Goal: Task Accomplishment & Management: Use online tool/utility

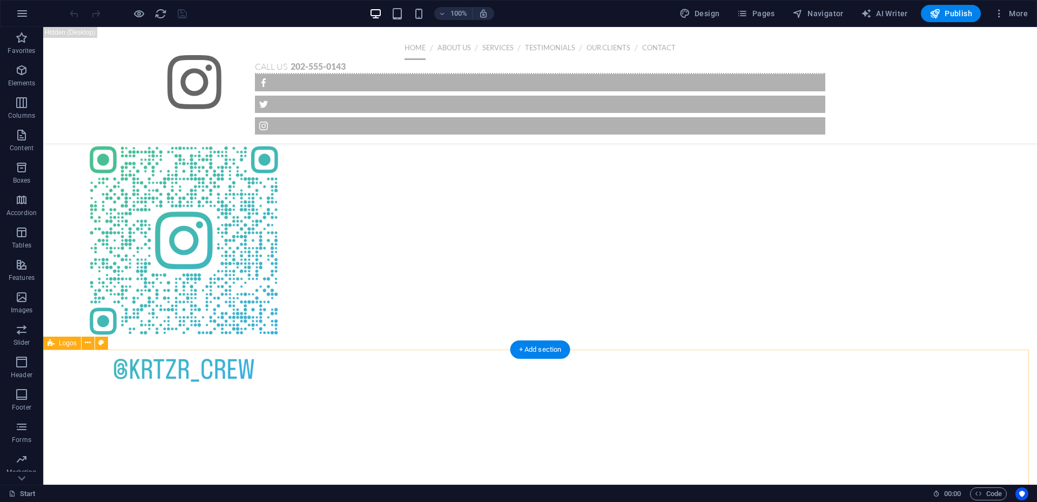
scroll to position [1549, 0]
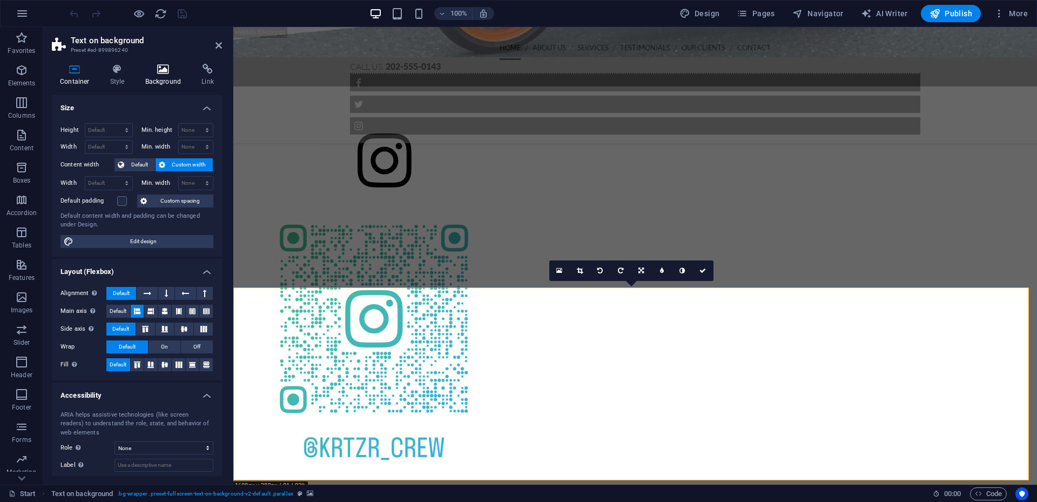
click at [181, 77] on h4 "Background" at bounding box center [165, 75] width 57 height 23
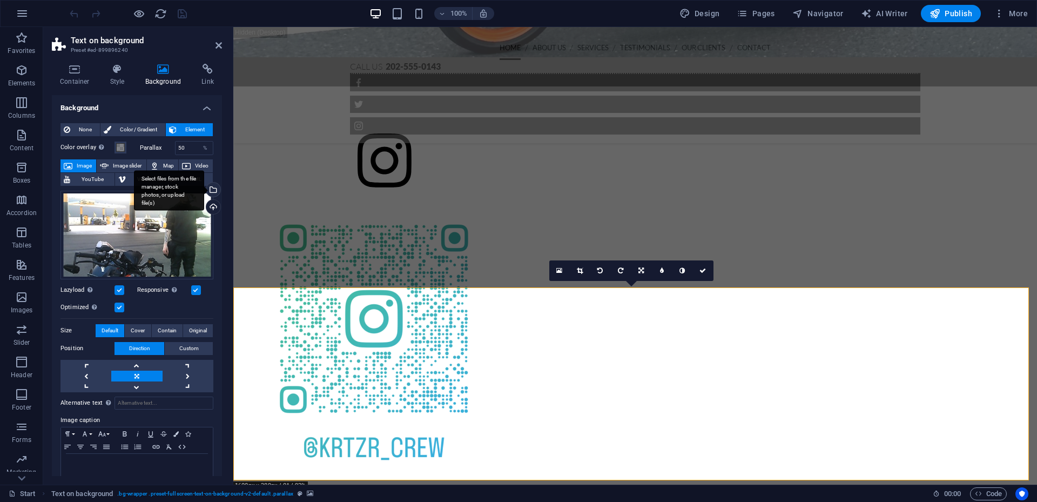
click at [213, 187] on div "Select files from the file manager, stock photos, or upload file(s)" at bounding box center [212, 191] width 16 height 16
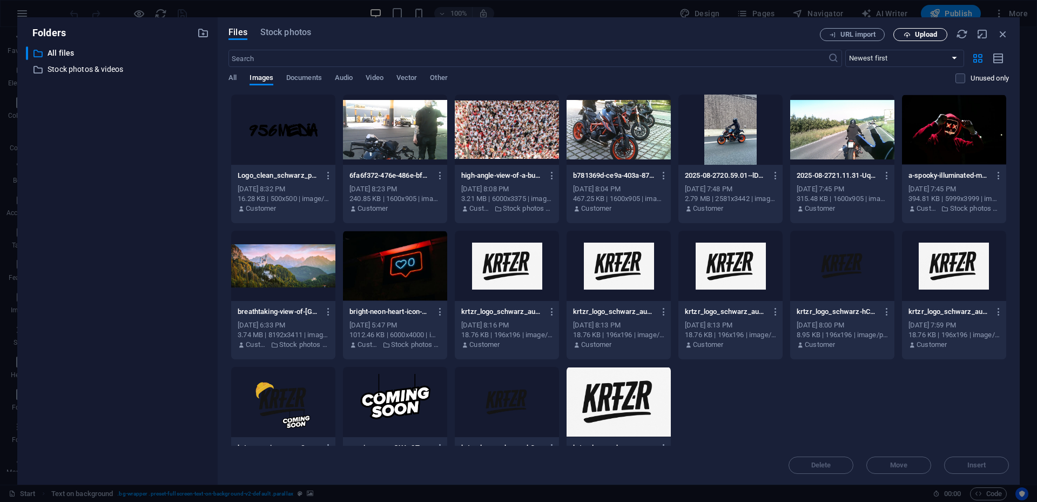
click at [923, 32] on span "Upload" at bounding box center [926, 34] width 22 height 6
click at [920, 31] on span "Upload" at bounding box center [926, 34] width 22 height 6
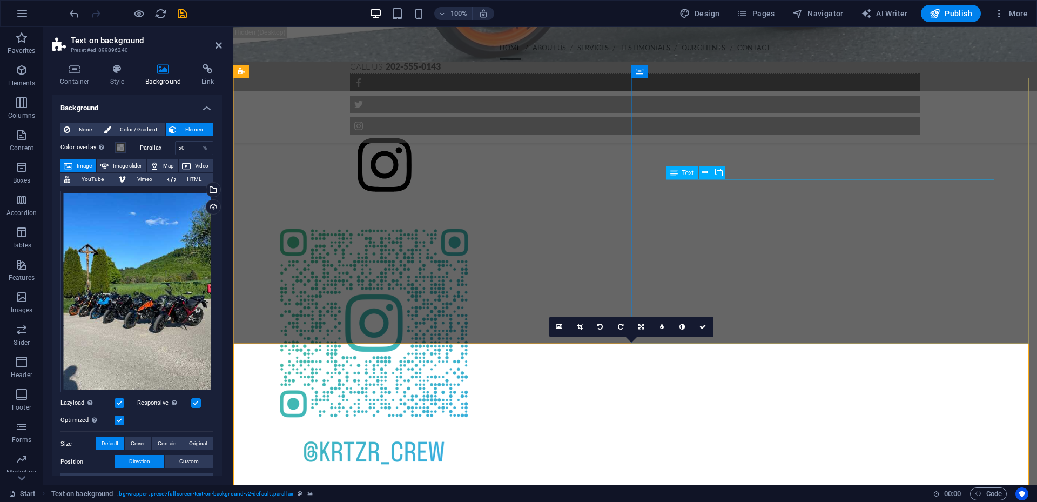
scroll to position [1623, 0]
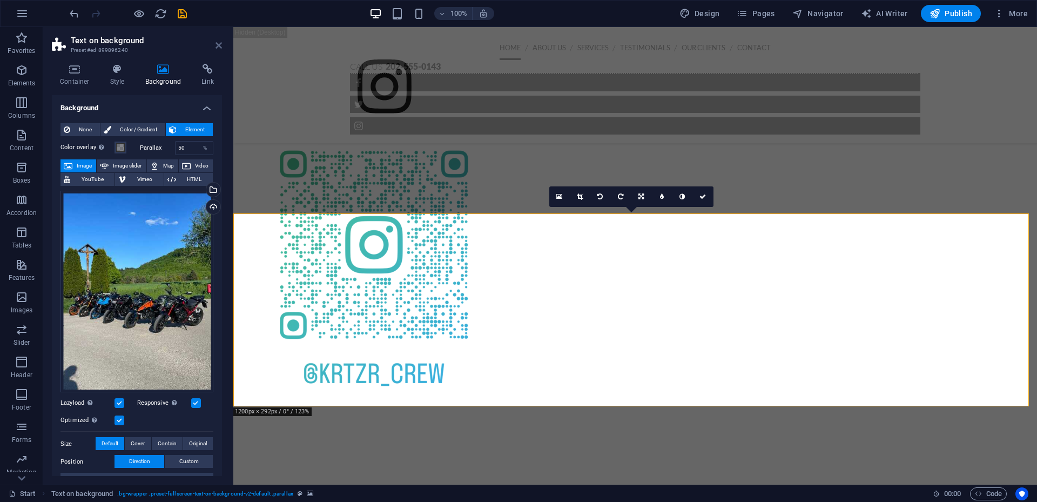
click at [219, 46] on icon at bounding box center [219, 45] width 6 height 9
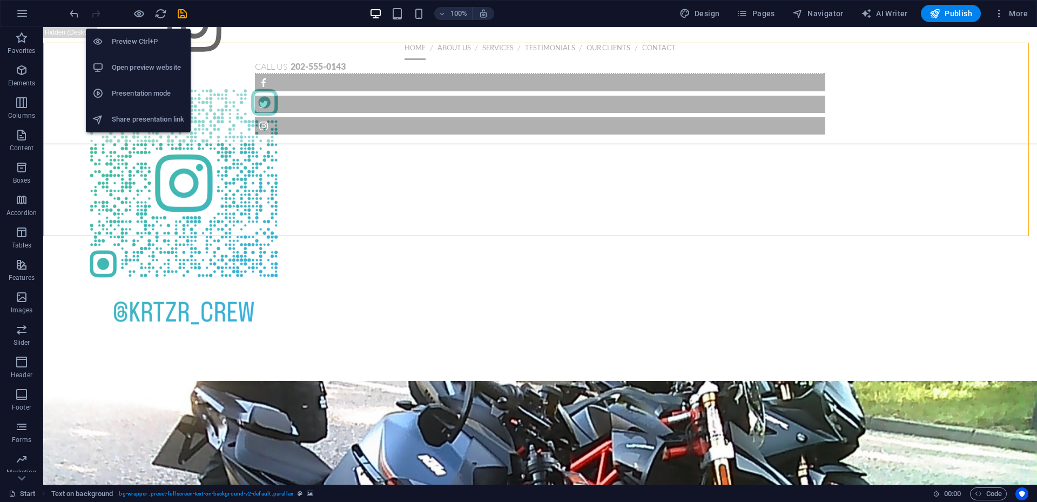
click at [143, 73] on h6 "Open preview website" at bounding box center [148, 67] width 72 height 13
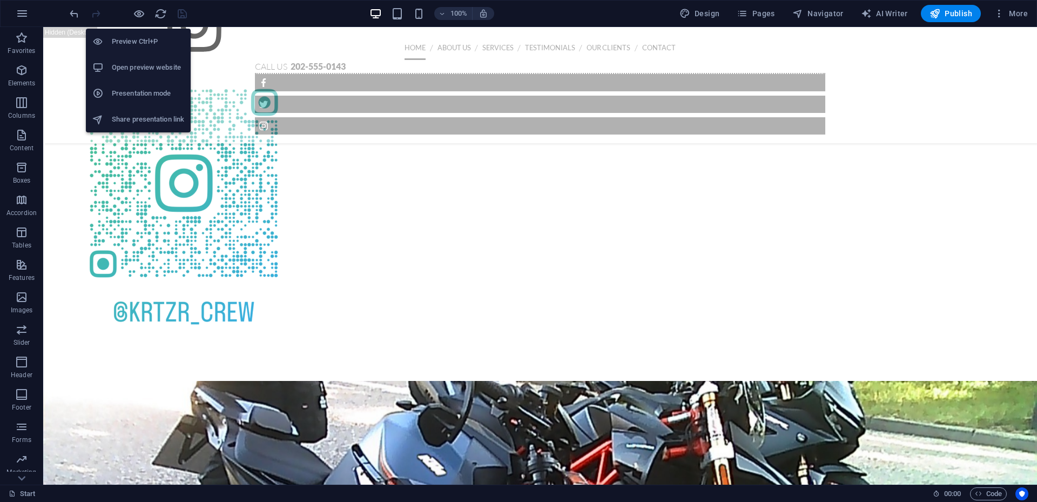
click at [124, 64] on h6 "Open preview website" at bounding box center [148, 67] width 72 height 13
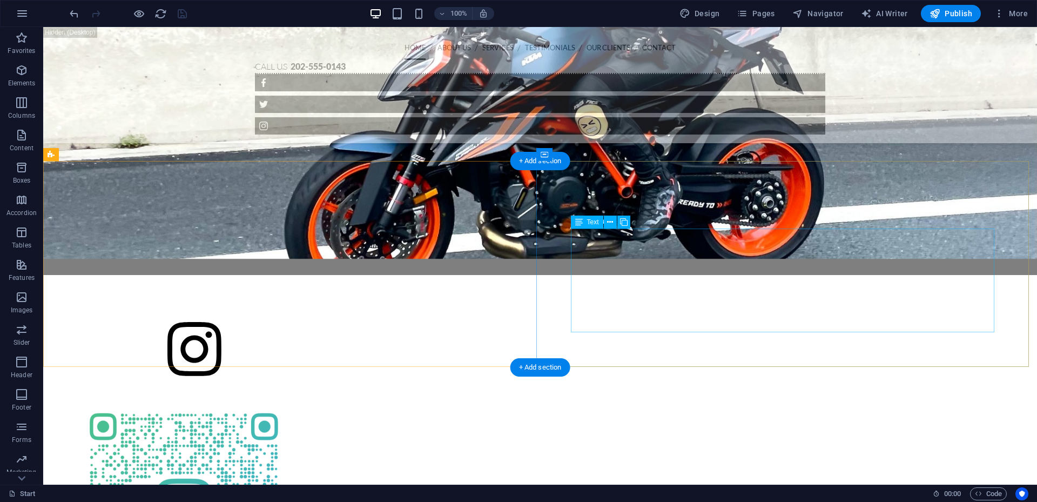
scroll to position [1136, 0]
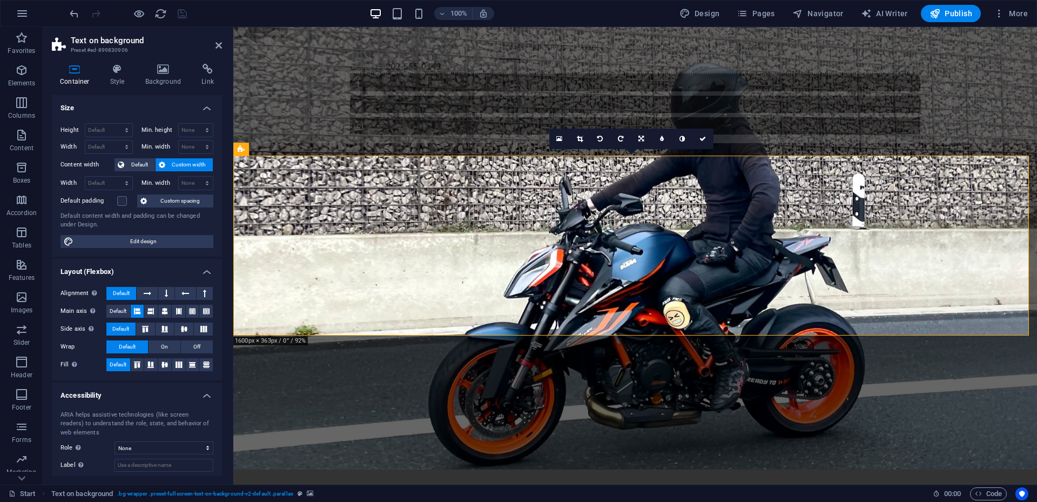
scroll to position [1235, 0]
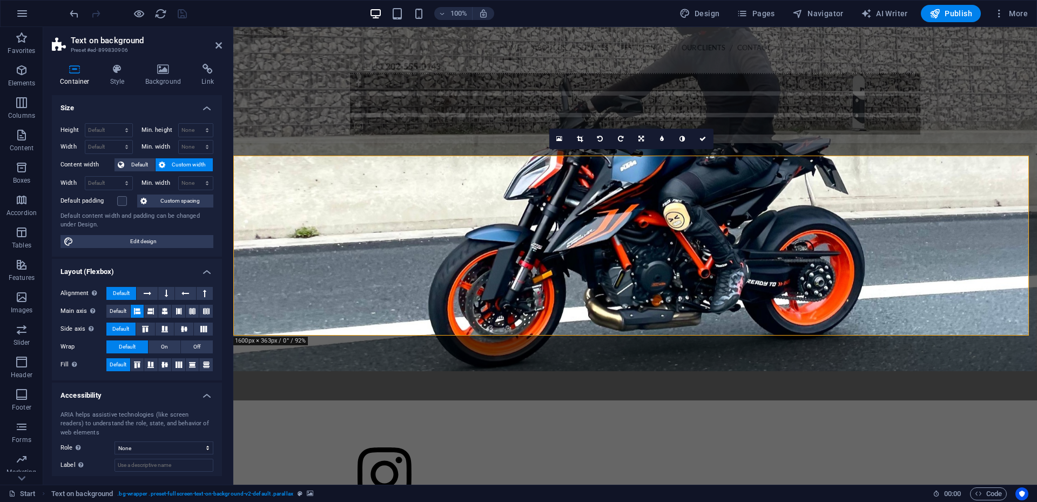
click at [173, 63] on div "Container Style Background Link Size Height Default px rem % vh vw Min. height …" at bounding box center [136, 269] width 187 height 429
click at [167, 73] on icon at bounding box center [163, 69] width 52 height 11
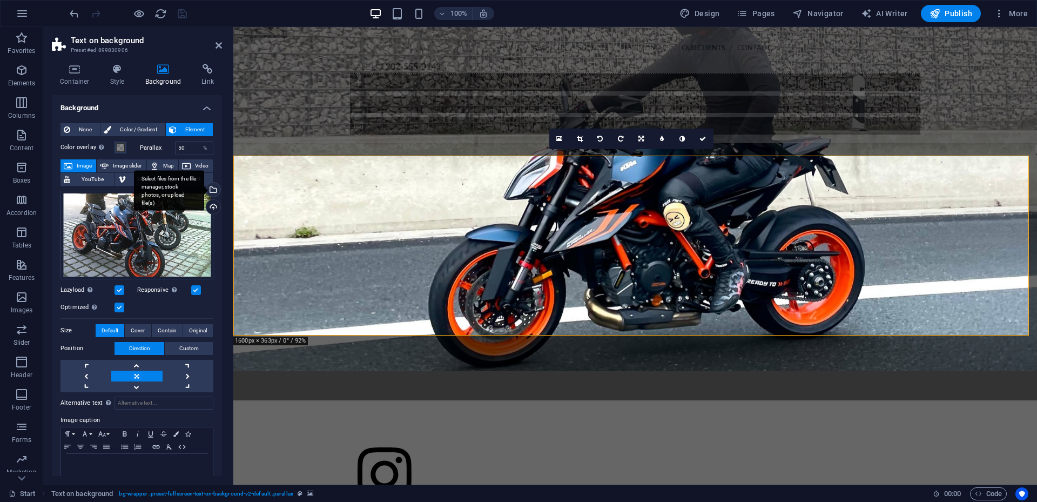
click at [216, 186] on div "Select files from the file manager, stock photos, or upload file(s)" at bounding box center [212, 191] width 16 height 16
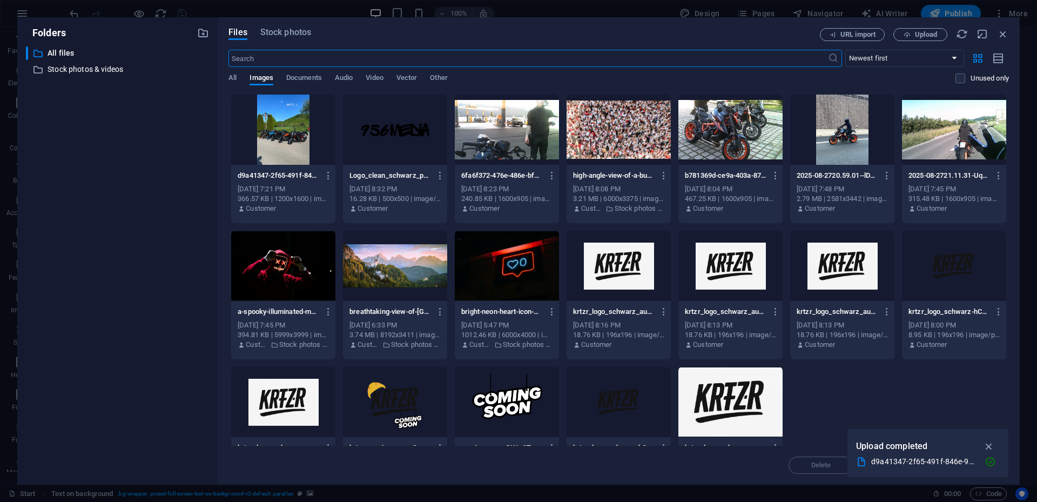
scroll to position [1405, 0]
click at [929, 35] on span "Upload" at bounding box center [926, 34] width 22 height 6
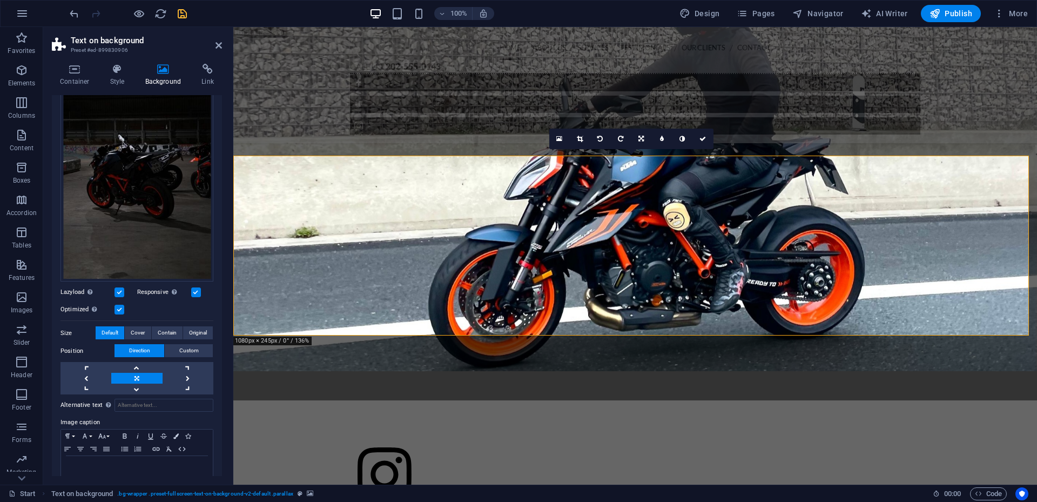
scroll to position [154, 0]
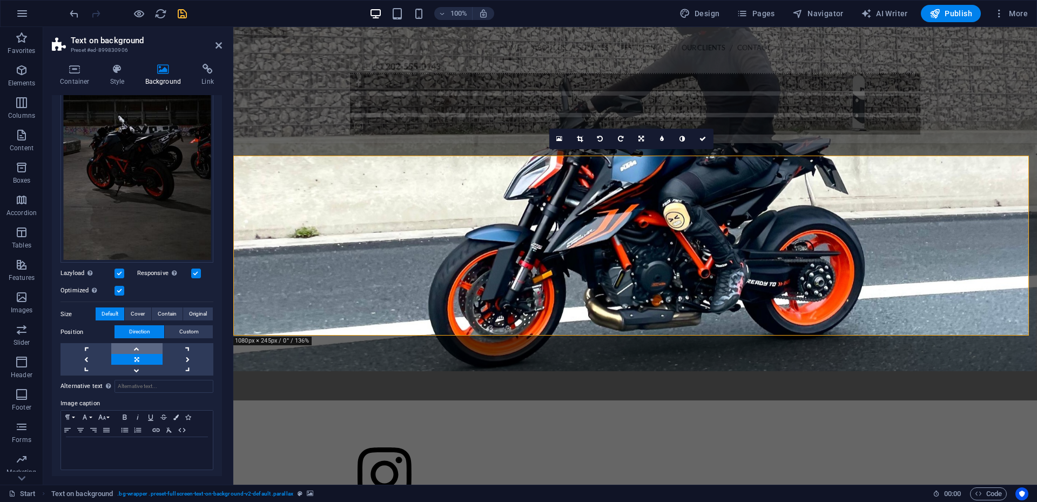
click at [138, 347] on link at bounding box center [136, 348] width 51 height 11
click at [136, 371] on link at bounding box center [136, 370] width 51 height 11
click at [136, 367] on link at bounding box center [136, 370] width 51 height 11
click at [187, 356] on link at bounding box center [188, 359] width 51 height 11
click at [187, 357] on link at bounding box center [188, 359] width 51 height 11
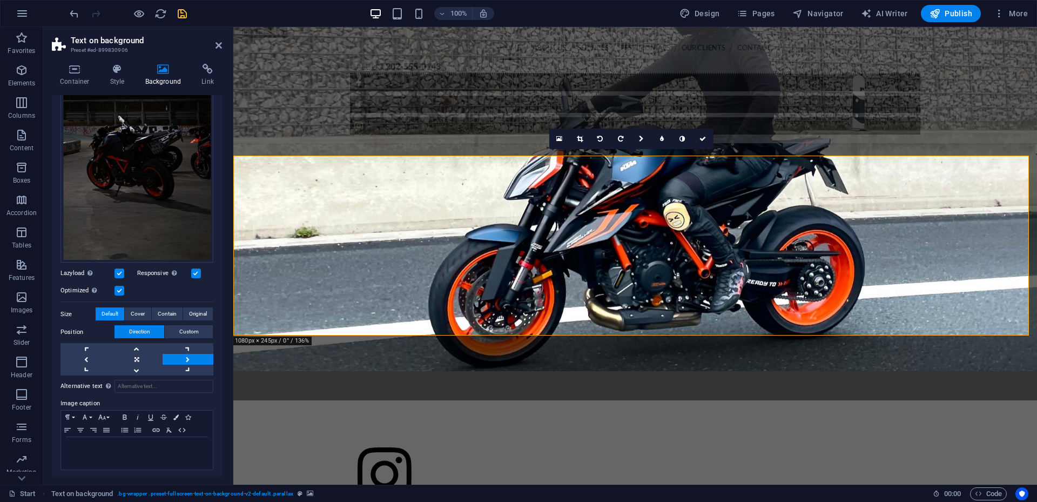
click at [187, 357] on link at bounding box center [188, 359] width 51 height 11
click at [91, 354] on link at bounding box center [85, 359] width 51 height 11
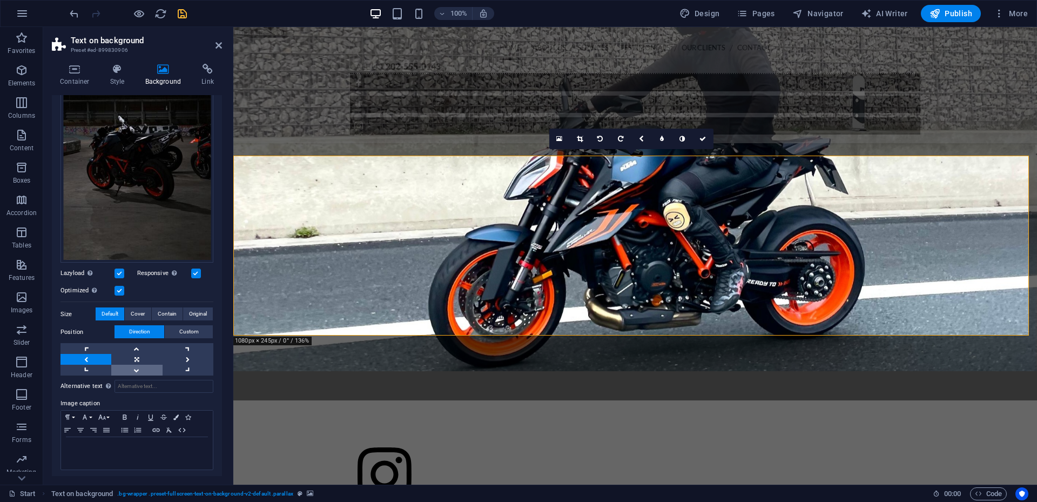
click at [140, 365] on link at bounding box center [136, 370] width 51 height 11
click at [137, 354] on link at bounding box center [136, 359] width 51 height 11
click at [136, 343] on link at bounding box center [136, 348] width 51 height 11
click at [145, 354] on link at bounding box center [136, 359] width 51 height 11
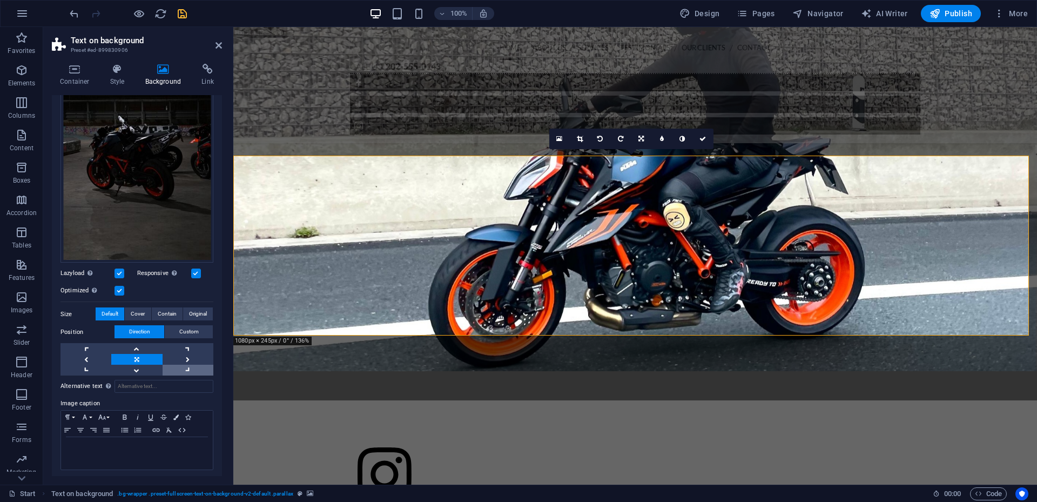
click at [187, 368] on link at bounding box center [188, 370] width 51 height 11
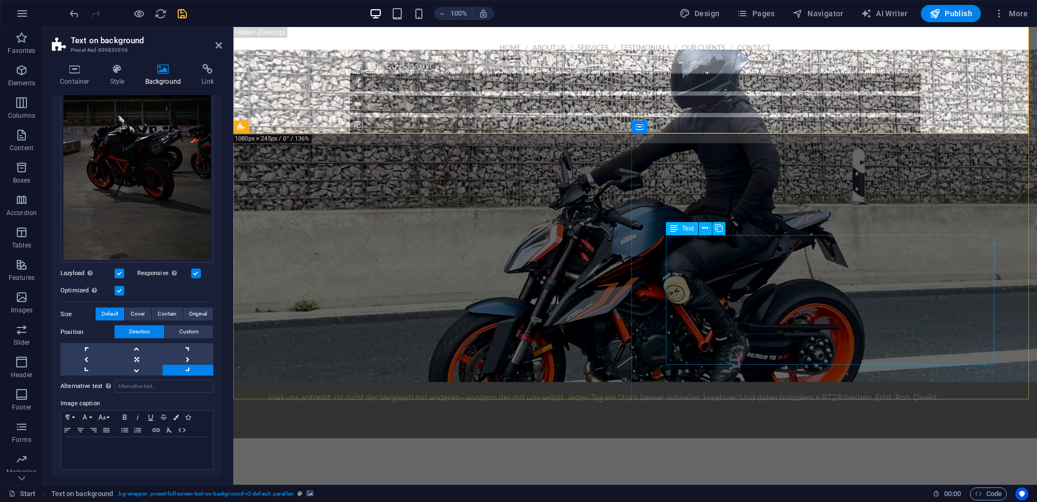
scroll to position [1181, 0]
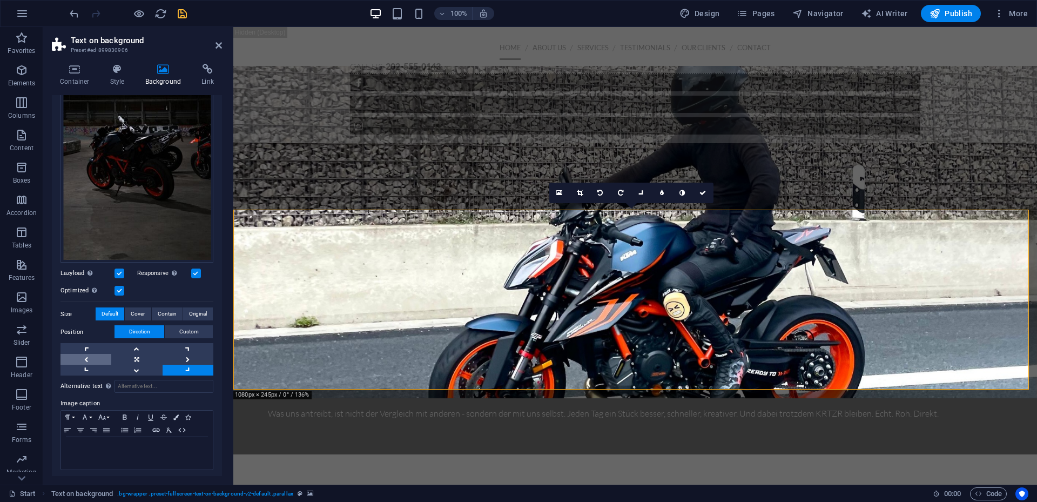
click at [98, 355] on link at bounding box center [85, 359] width 51 height 11
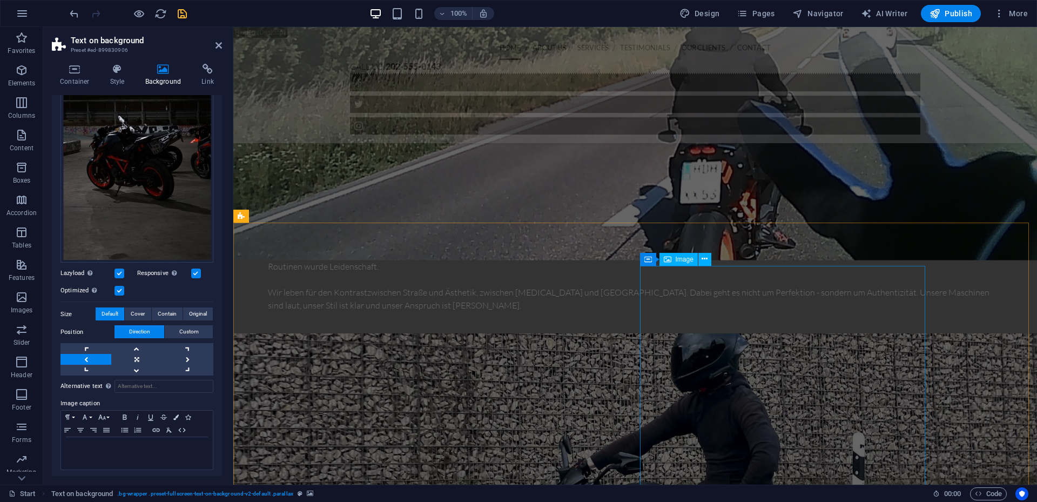
scroll to position [749, 0]
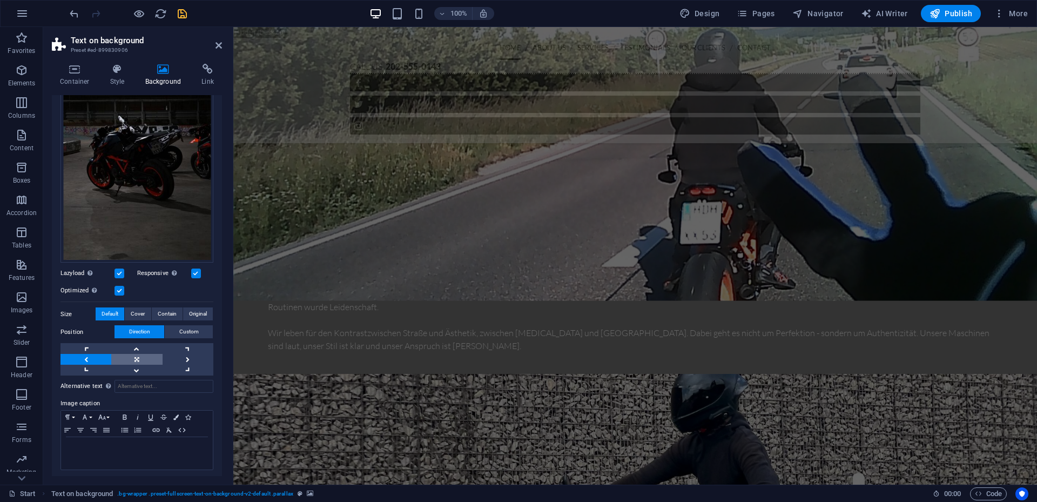
click at [144, 354] on link at bounding box center [136, 359] width 51 height 11
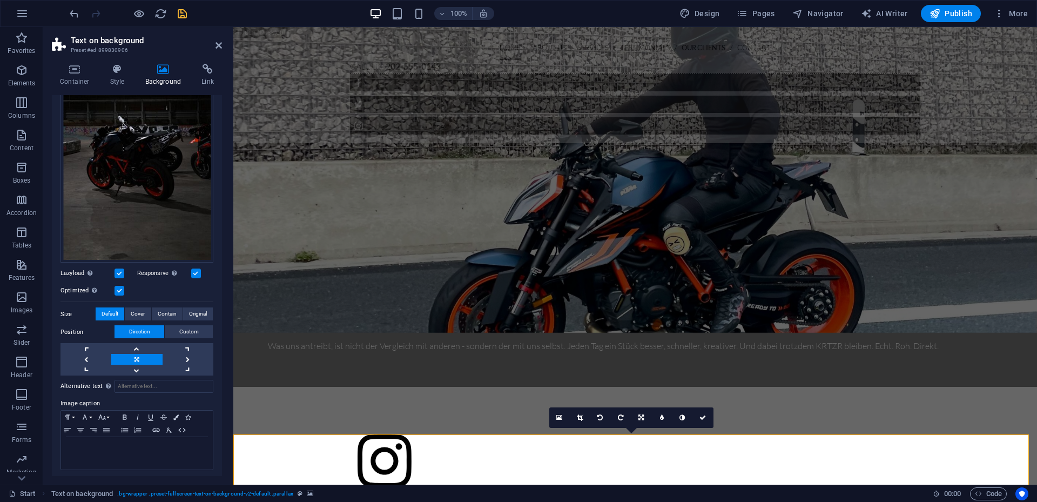
scroll to position [1259, 0]
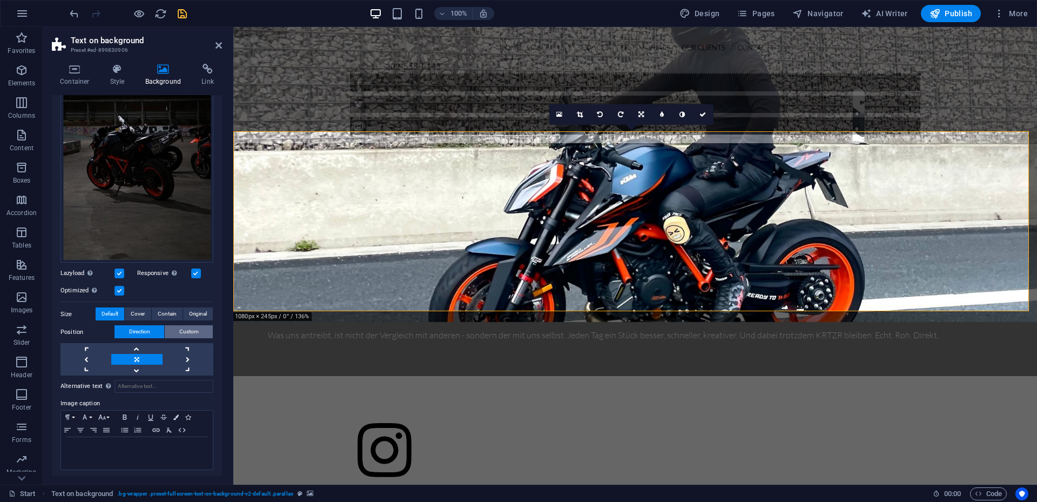
click at [195, 325] on span "Custom" at bounding box center [188, 331] width 19 height 13
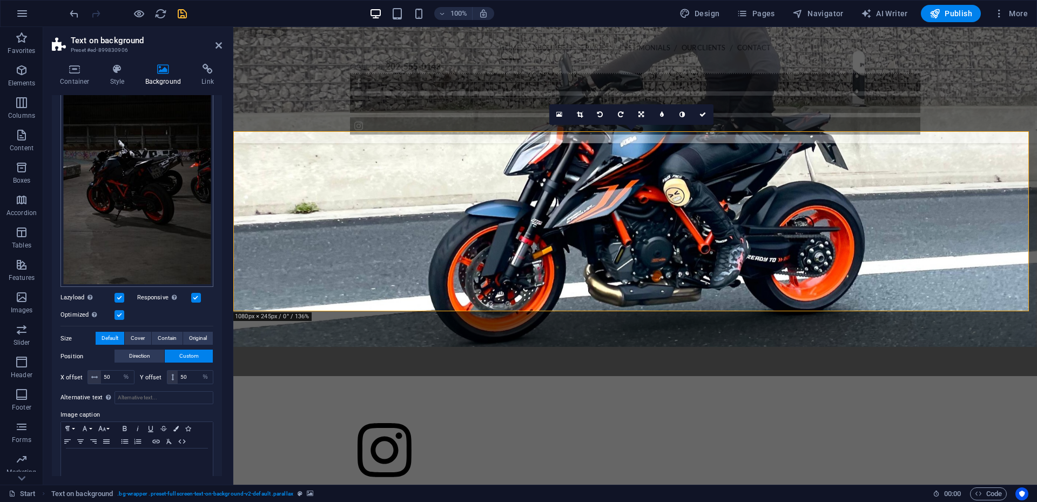
scroll to position [141, 0]
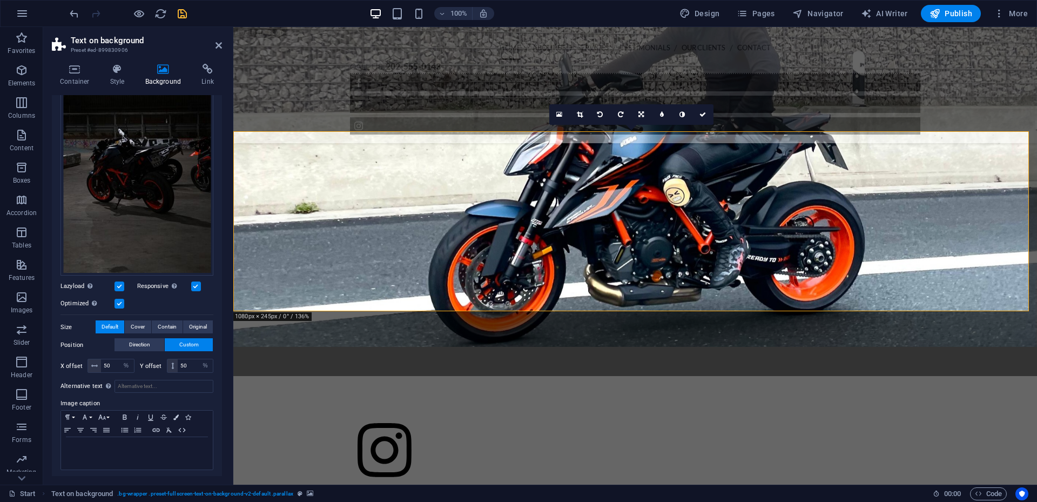
drag, startPoint x: 167, startPoint y: 360, endPoint x: 166, endPoint y: 354, distance: 5.5
click at [166, 356] on div "X offset 50 px rem % vh vw Y offset 50 px rem % vh vw" at bounding box center [136, 365] width 153 height 19
click at [172, 365] on icon at bounding box center [172, 365] width 3 height 6
click at [181, 361] on input "50" at bounding box center [195, 365] width 35 height 13
drag, startPoint x: 192, startPoint y: 362, endPoint x: 177, endPoint y: 362, distance: 15.1
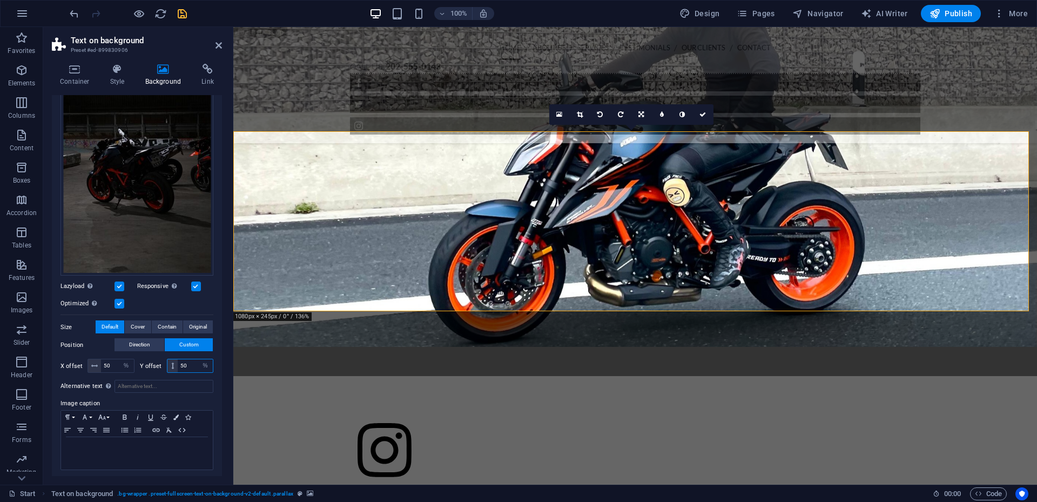
click at [178, 362] on input "50" at bounding box center [195, 365] width 35 height 13
click at [198, 360] on select "px rem % vh vw" at bounding box center [205, 365] width 15 height 13
click at [189, 361] on input "40" at bounding box center [195, 365] width 35 height 13
drag, startPoint x: 194, startPoint y: 363, endPoint x: 178, endPoint y: 364, distance: 16.8
click at [178, 364] on input "40" at bounding box center [195, 365] width 35 height 13
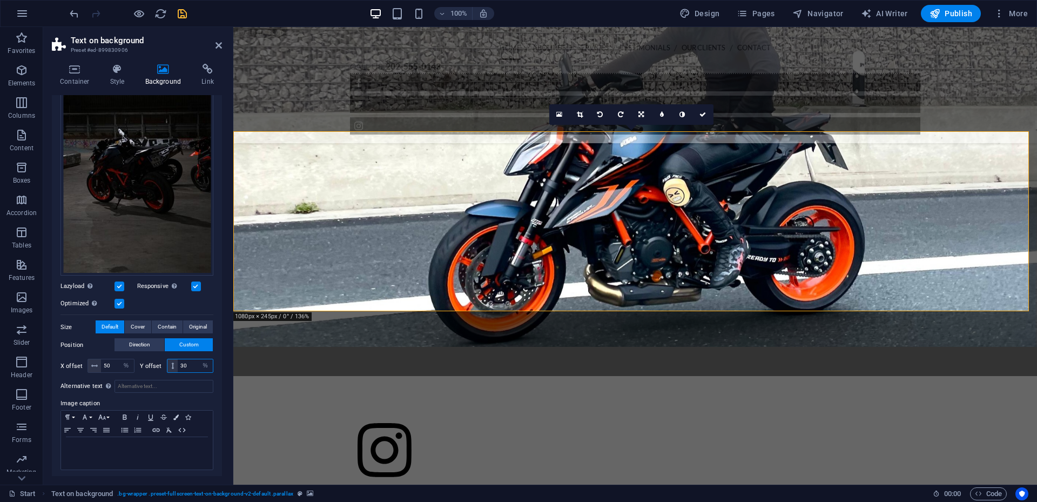
type input "30"
click at [192, 375] on div "Alternative text The alternative text is used by devices that cannot display im…" at bounding box center [136, 422] width 153 height 95
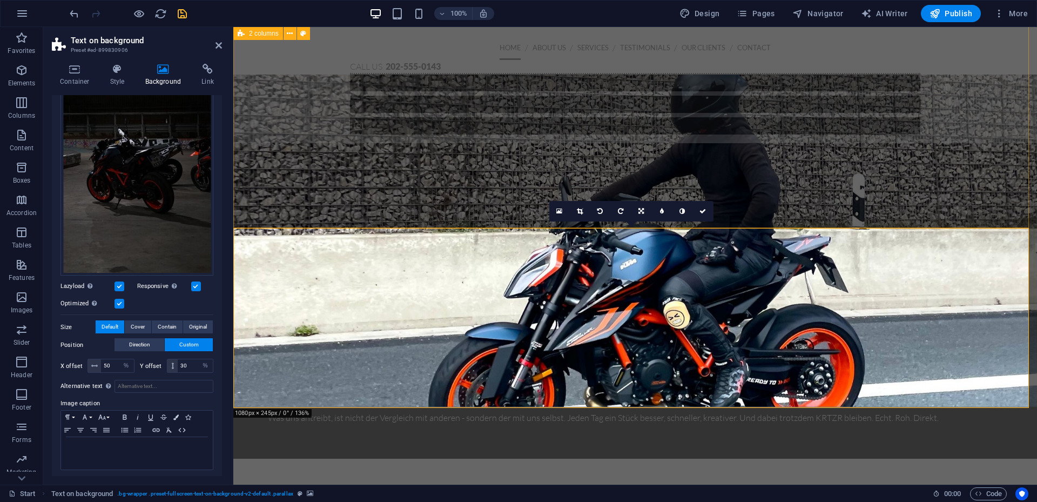
scroll to position [1205, 0]
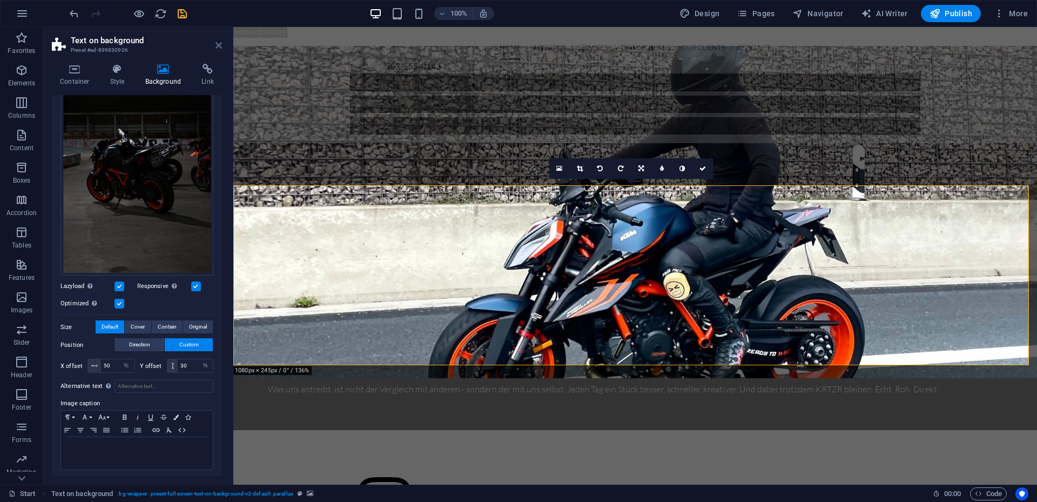
click at [220, 46] on icon at bounding box center [219, 45] width 6 height 9
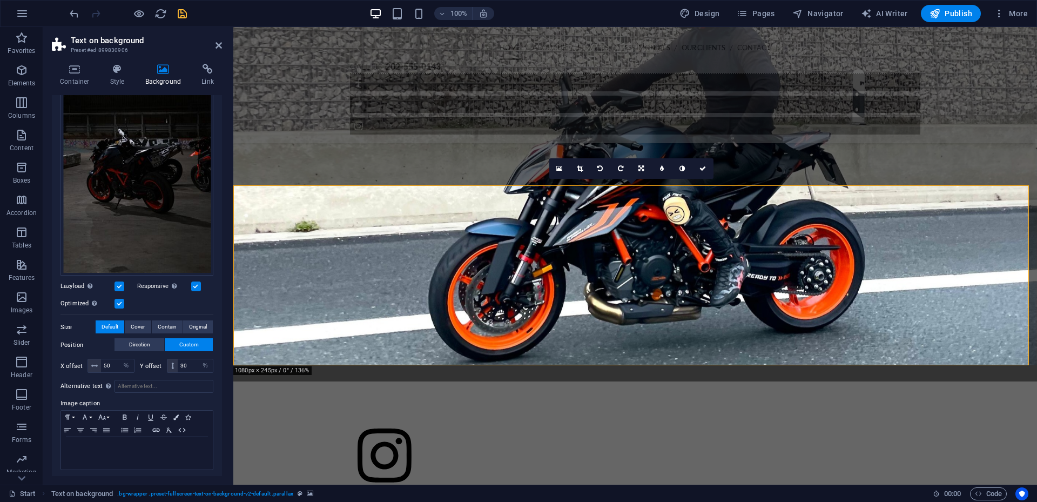
scroll to position [1107, 0]
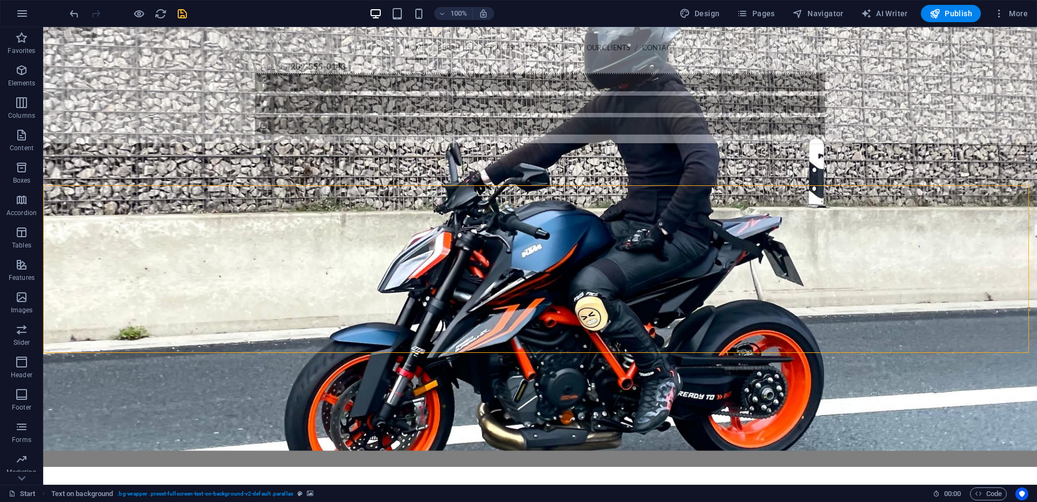
click at [177, 14] on icon "save" at bounding box center [182, 14] width 12 height 12
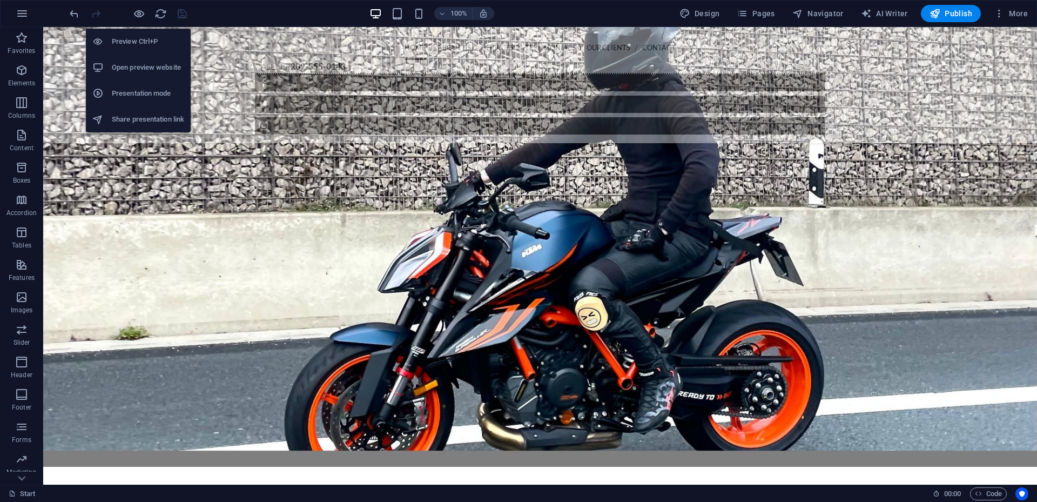
click at [120, 71] on h6 "Open preview website" at bounding box center [148, 67] width 72 height 13
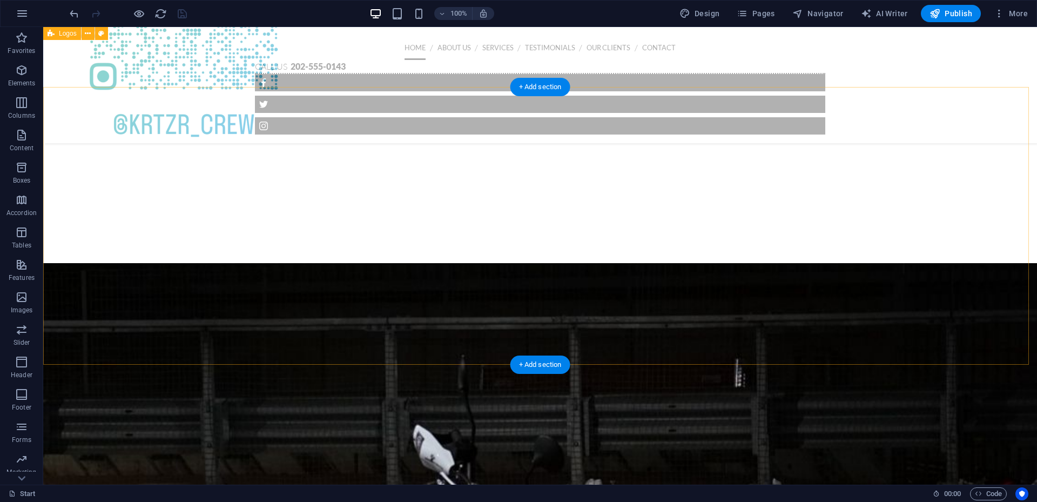
scroll to position [1809, 0]
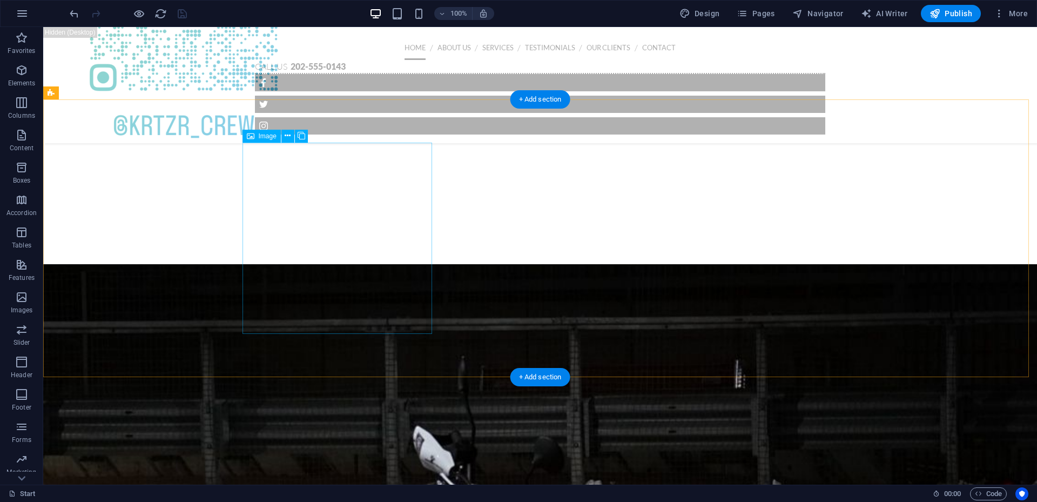
drag, startPoint x: 327, startPoint y: 152, endPoint x: 136, endPoint y: 152, distance: 190.7
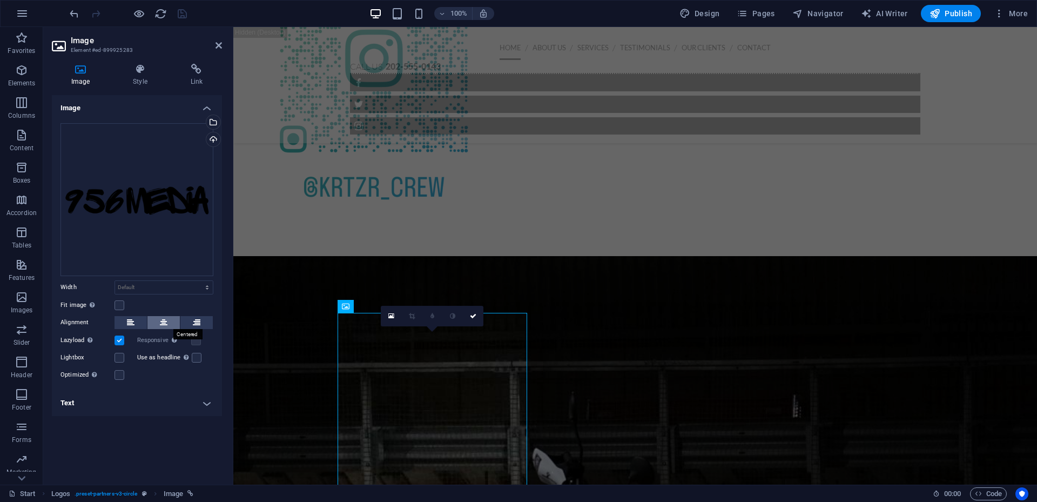
click at [168, 323] on button at bounding box center [163, 322] width 32 height 13
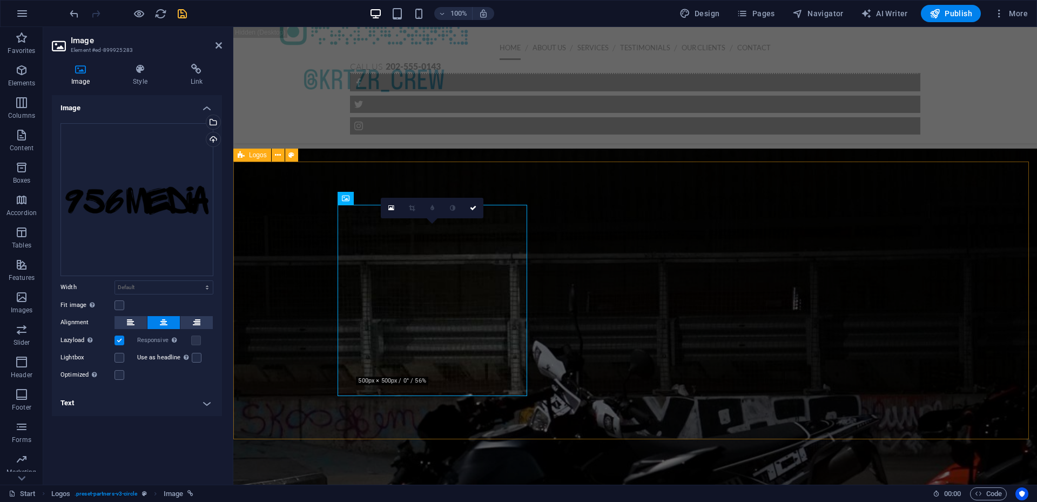
scroll to position [1917, 0]
click at [137, 326] on button at bounding box center [131, 322] width 32 height 13
click at [124, 306] on label at bounding box center [120, 305] width 10 height 10
click at [0, 0] on input "Fit image Automatically fit image to a fixed width and height" at bounding box center [0, 0] width 0 height 0
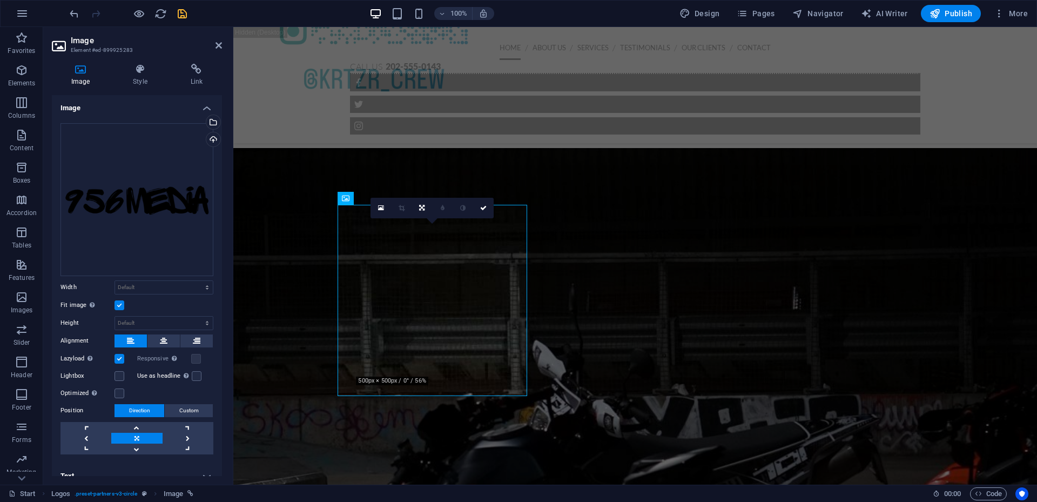
click at [123, 302] on label at bounding box center [120, 305] width 10 height 10
click at [0, 0] on input "Fit image Automatically fit image to a fixed width and height" at bounding box center [0, 0] width 0 height 0
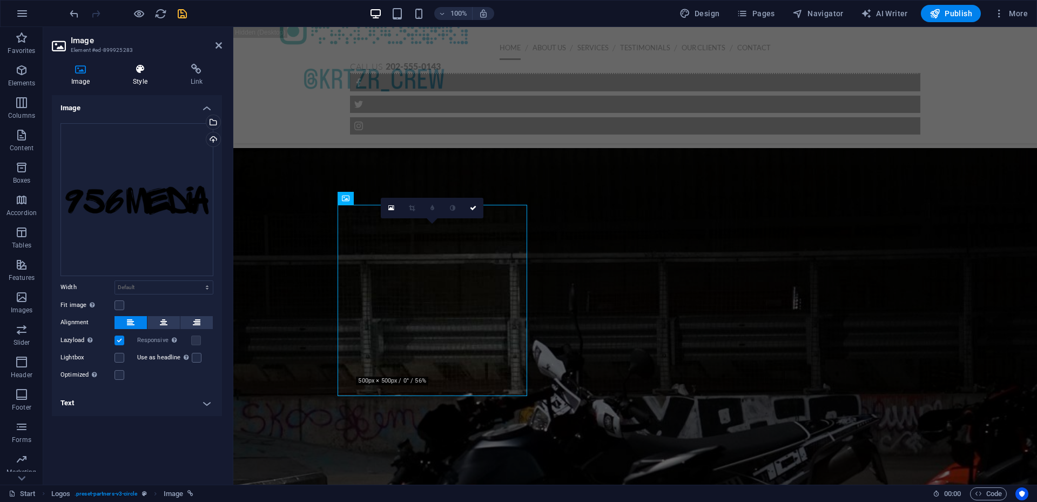
click at [136, 75] on h4 "Style" at bounding box center [141, 75] width 57 height 23
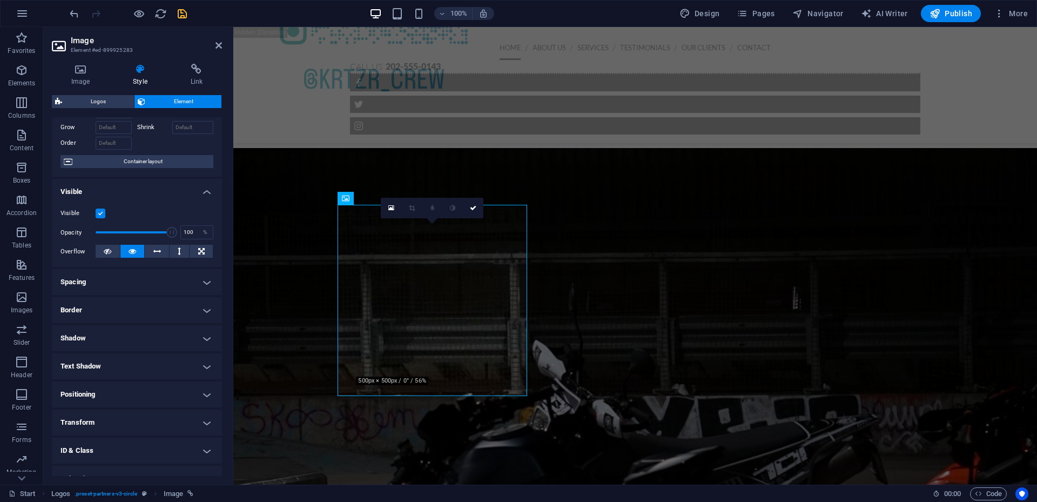
scroll to position [98, 0]
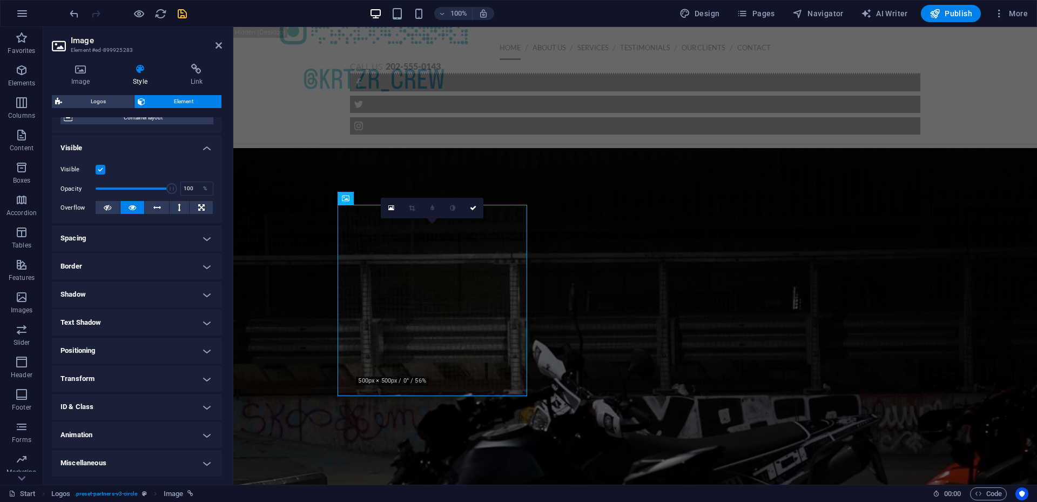
click at [157, 342] on h4 "Positioning" at bounding box center [137, 351] width 170 height 26
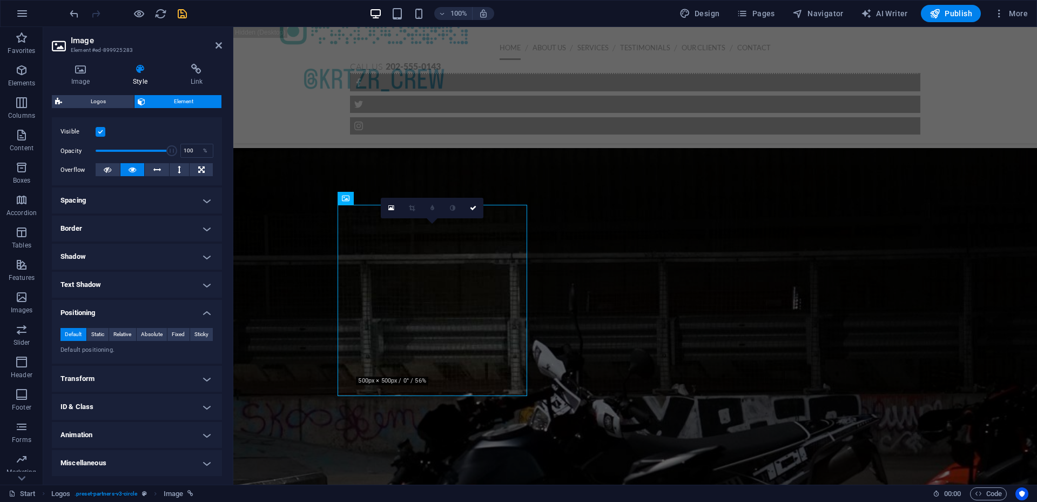
scroll to position [0, 0]
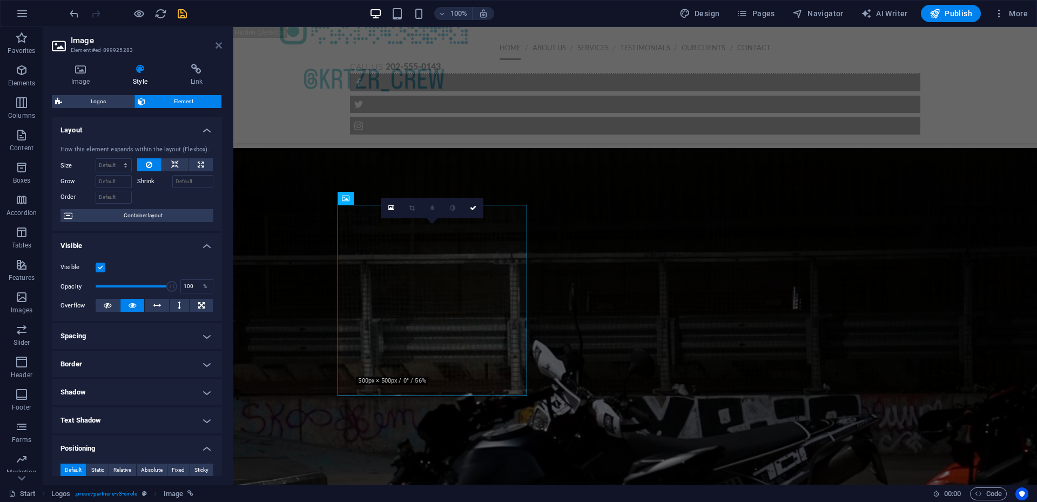
click at [218, 49] on icon at bounding box center [219, 45] width 6 height 9
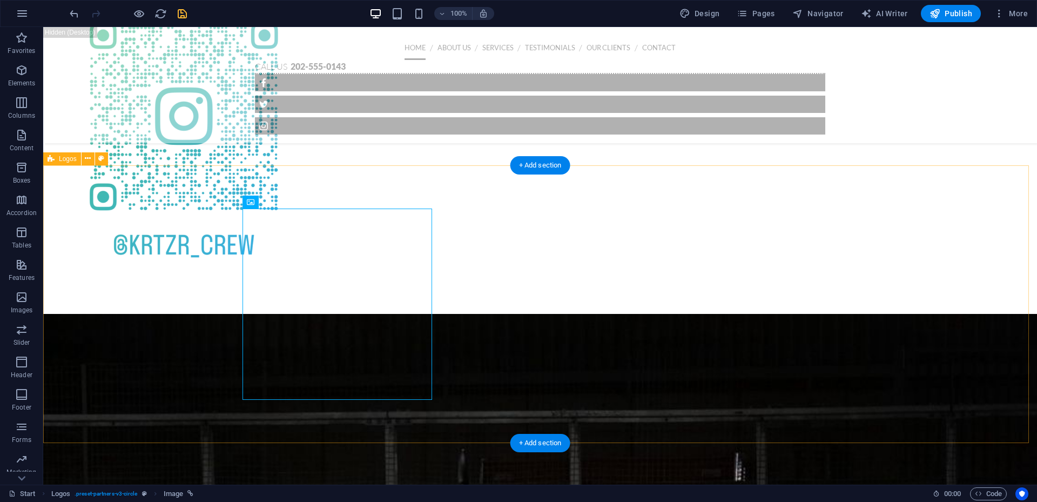
scroll to position [1647, 0]
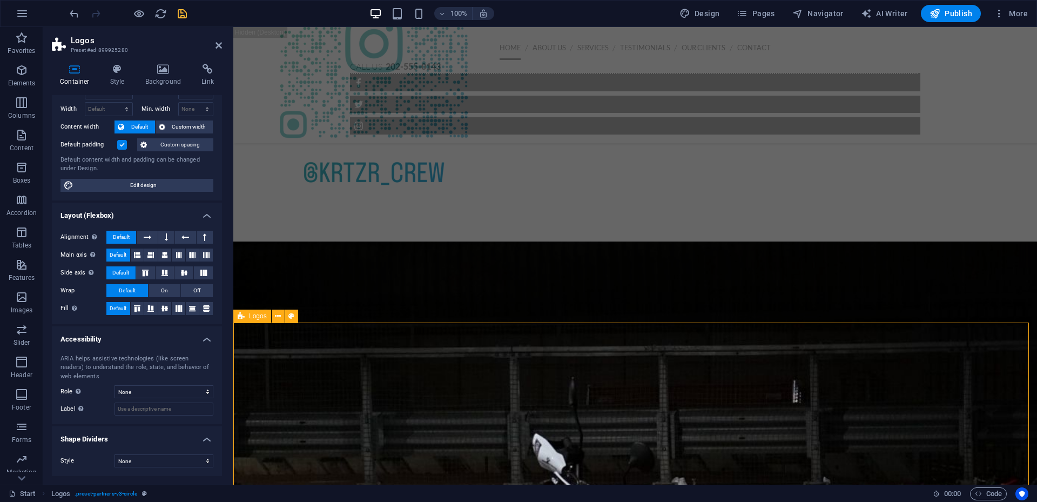
scroll to position [1863, 0]
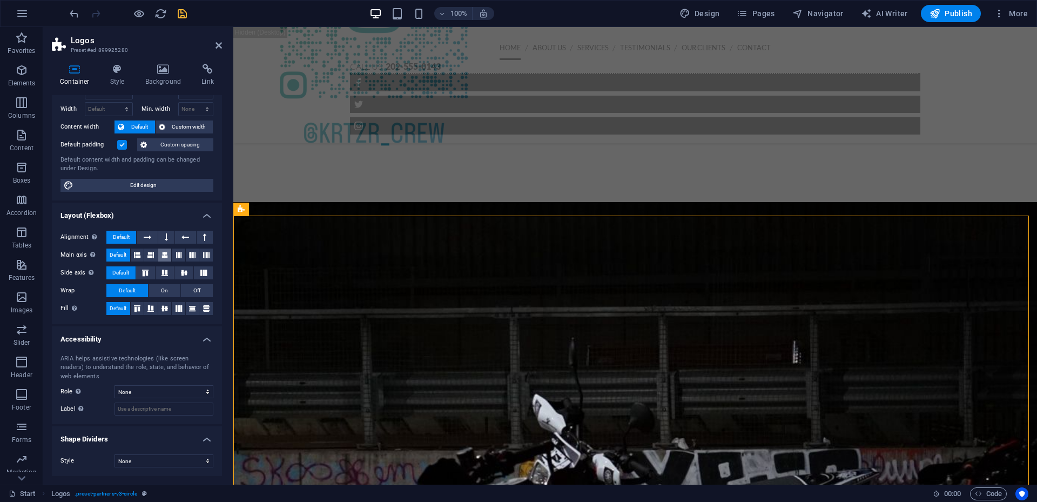
click at [163, 255] on icon at bounding box center [164, 254] width 6 height 13
click at [214, 44] on h2 "Logos" at bounding box center [146, 41] width 151 height 10
click at [217, 46] on icon at bounding box center [219, 45] width 6 height 9
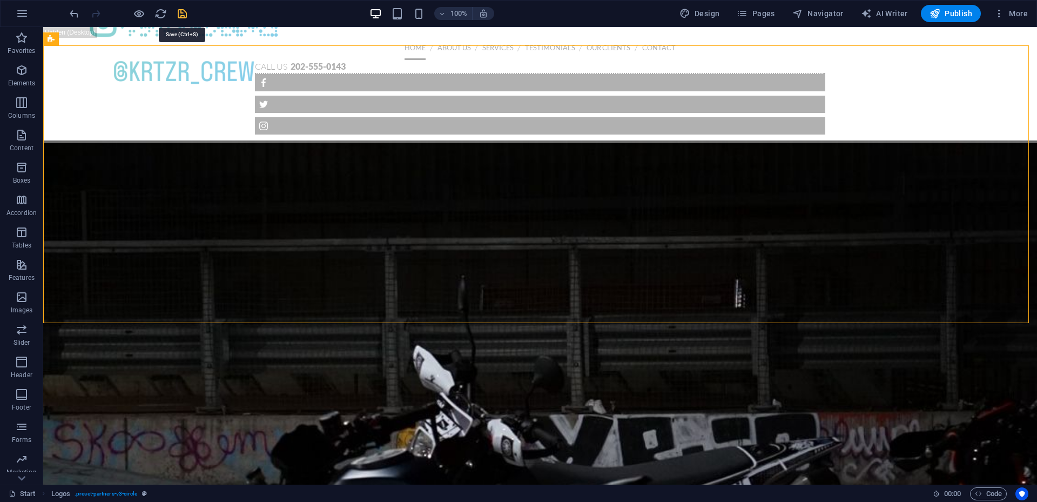
click at [183, 11] on icon "save" at bounding box center [182, 14] width 12 height 12
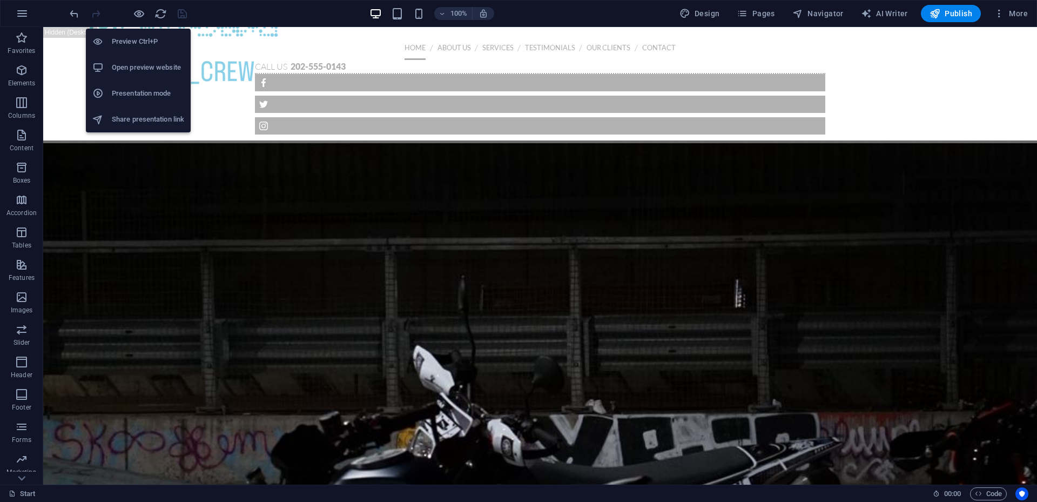
click at [142, 60] on li "Open preview website" at bounding box center [138, 68] width 105 height 26
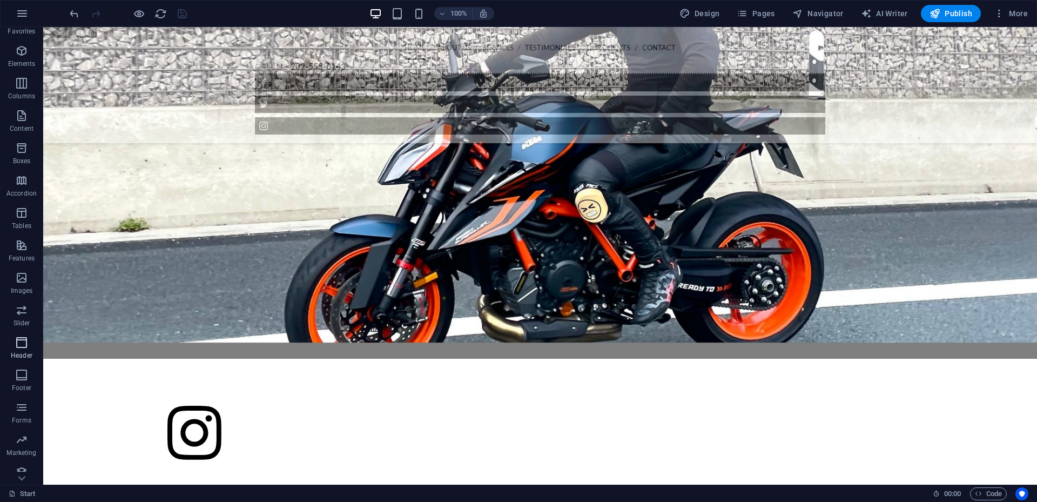
scroll to position [29, 0]
click at [30, 437] on span "Marketing" at bounding box center [21, 437] width 43 height 26
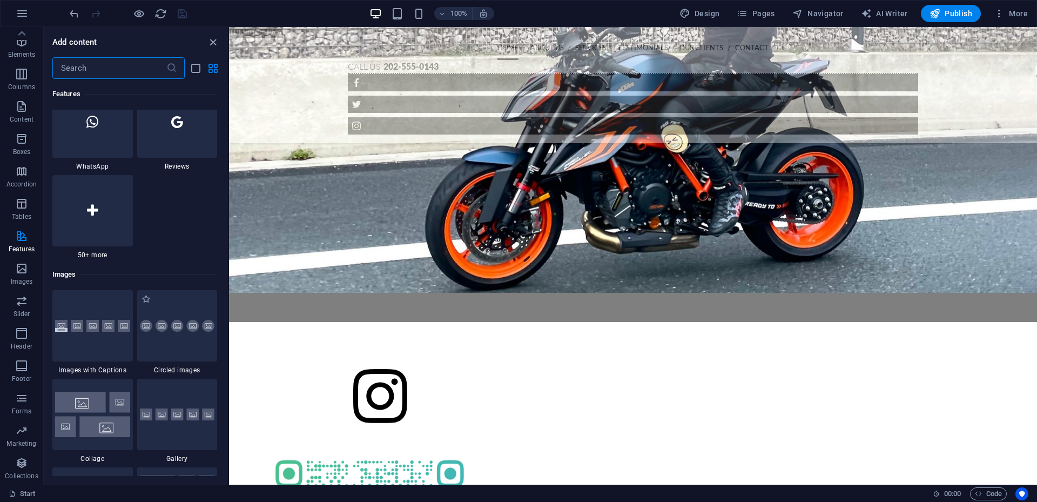
scroll to position [5293, 0]
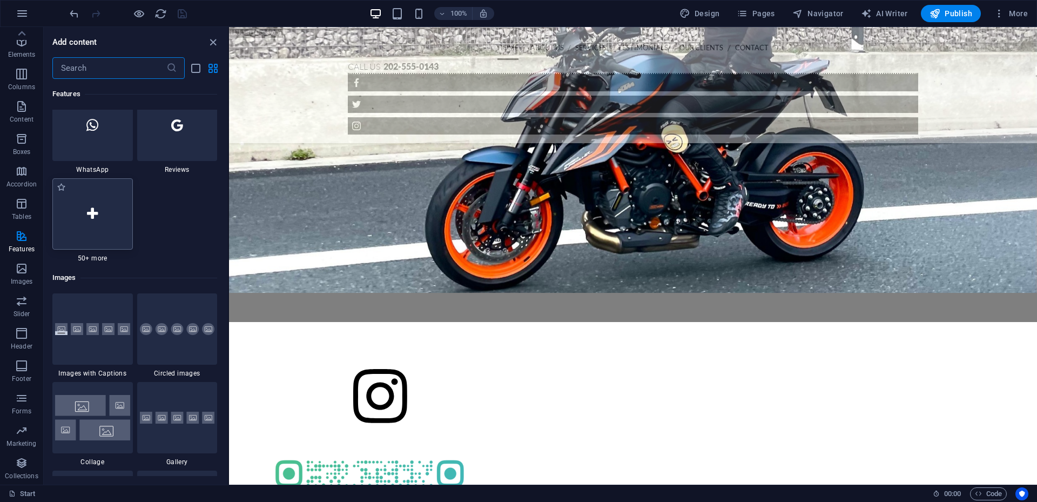
click at [124, 219] on div at bounding box center [92, 213] width 80 height 71
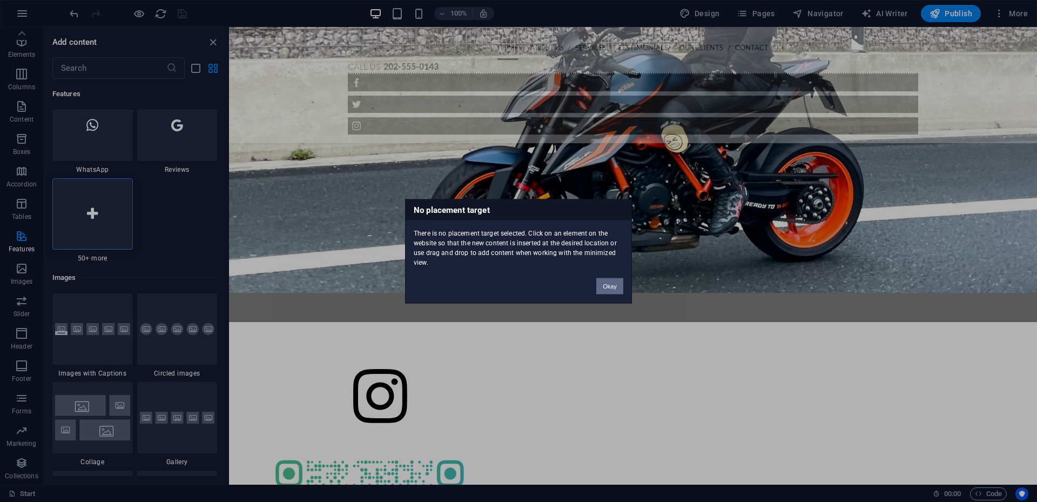
click at [612, 281] on button "Okay" at bounding box center [609, 286] width 27 height 16
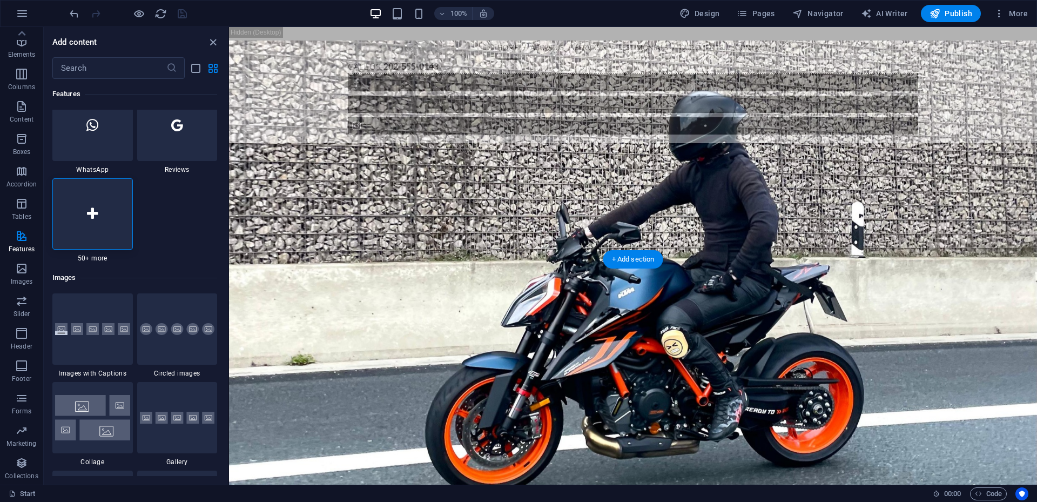
scroll to position [989, 0]
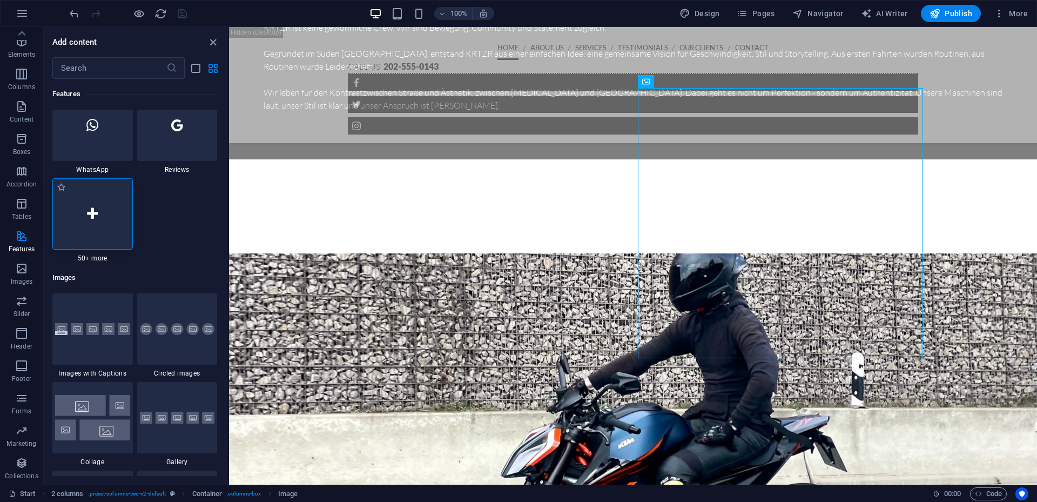
click at [97, 222] on div at bounding box center [92, 213] width 80 height 71
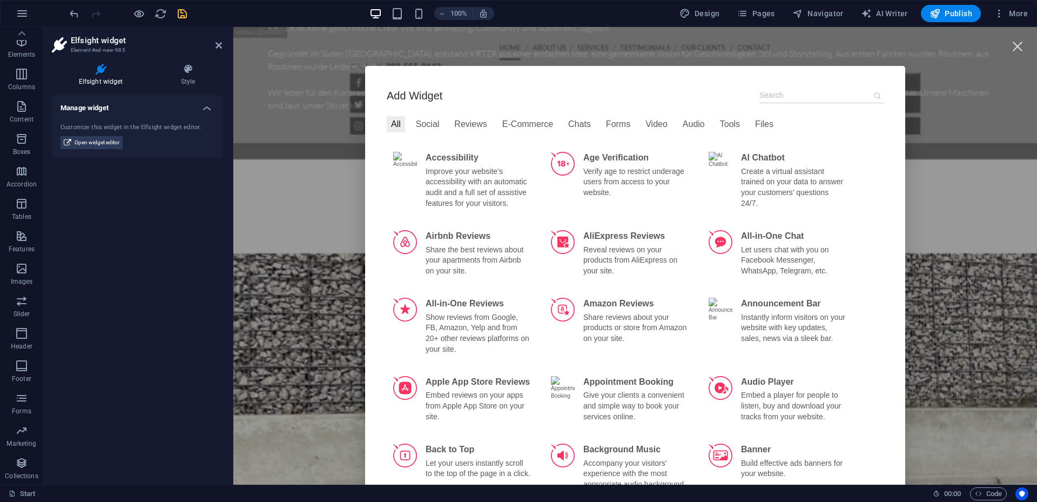
click at [801, 99] on input at bounding box center [821, 95] width 124 height 16
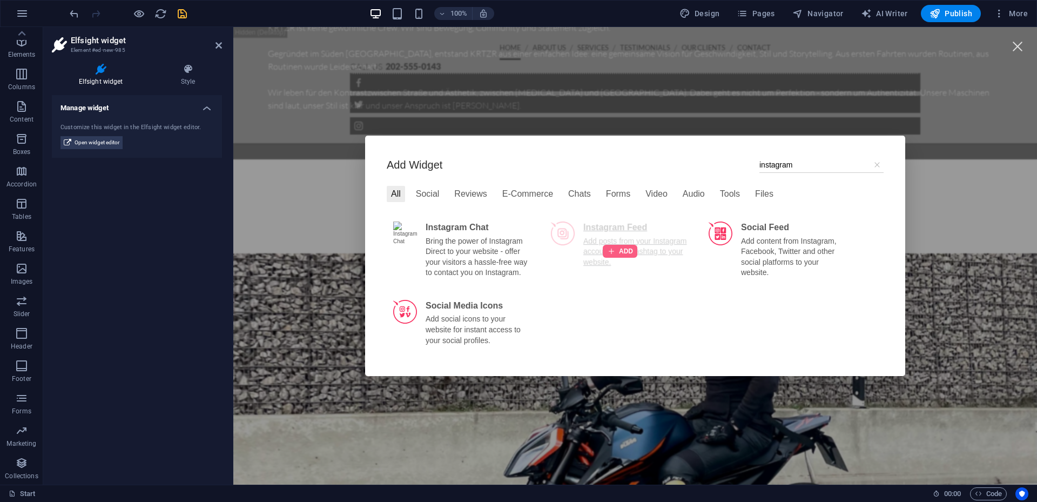
type input "instagram"
click at [615, 252] on div at bounding box center [620, 251] width 35 height 13
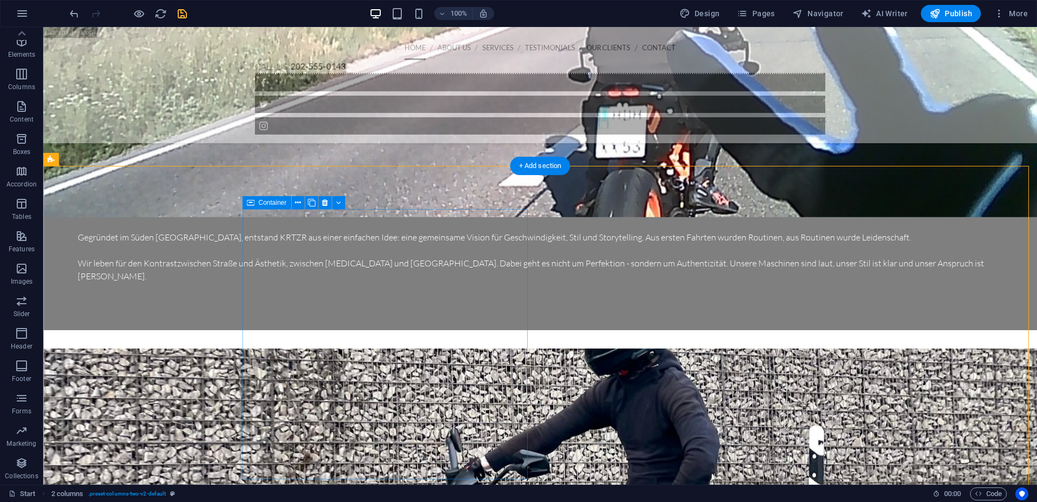
scroll to position [765, 0]
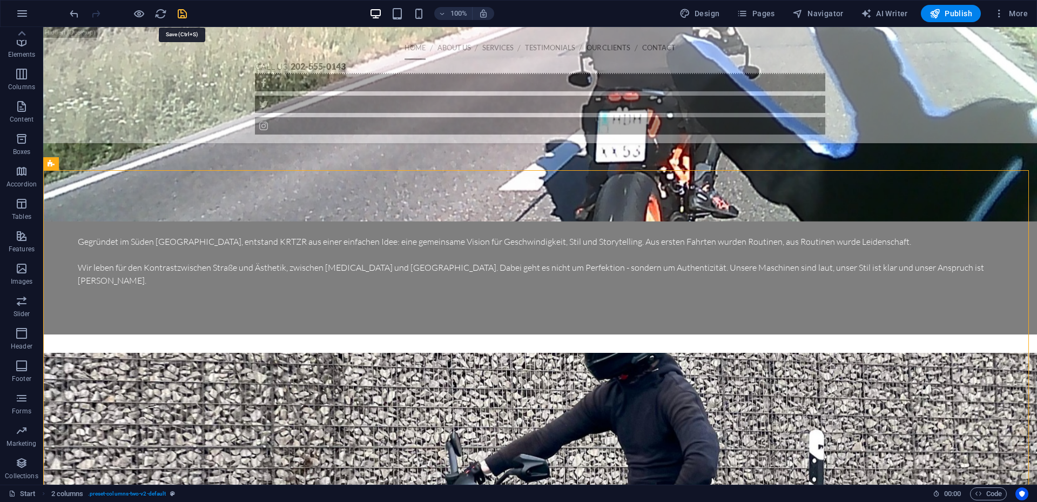
click at [183, 14] on icon "save" at bounding box center [182, 14] width 12 height 12
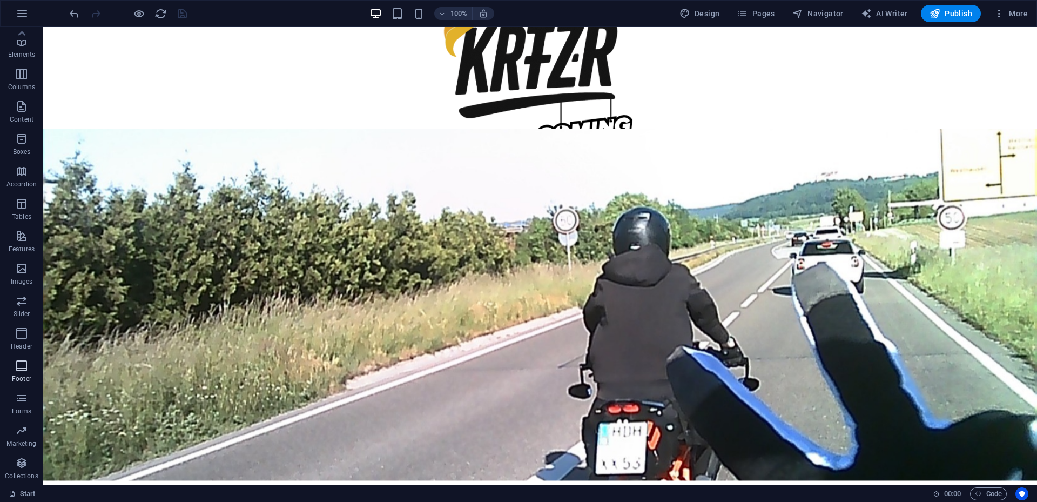
scroll to position [324, 0]
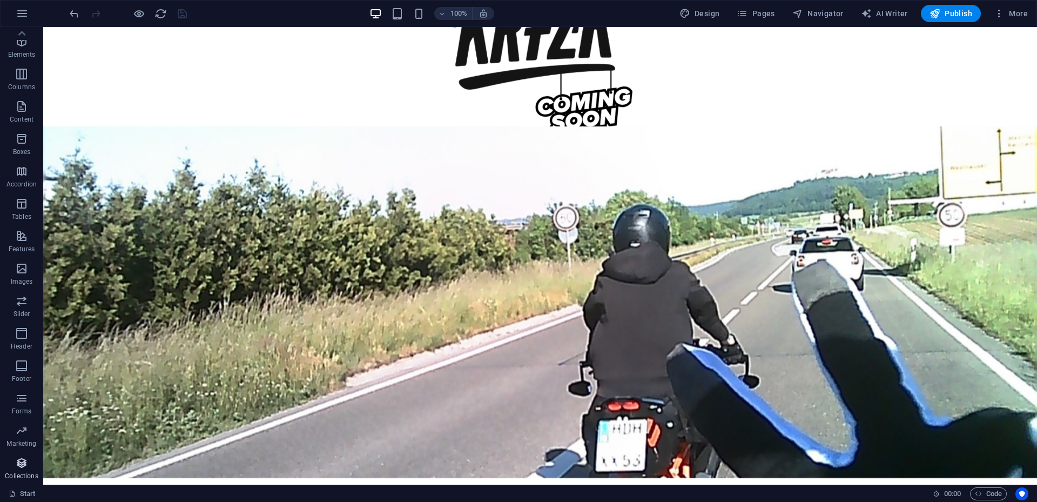
click at [26, 468] on icon "button" at bounding box center [21, 462] width 13 height 13
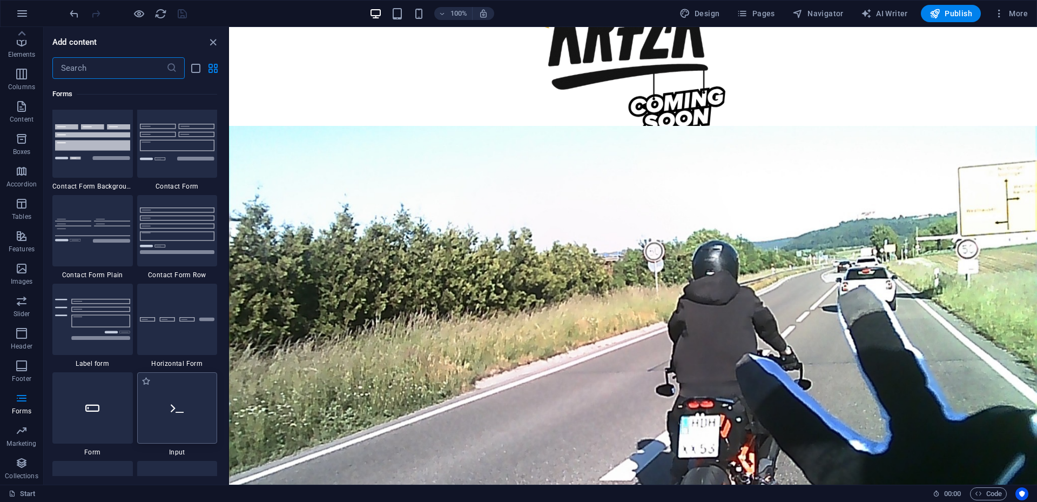
scroll to position [7457, 0]
